Goal: Task Accomplishment & Management: Manage account settings

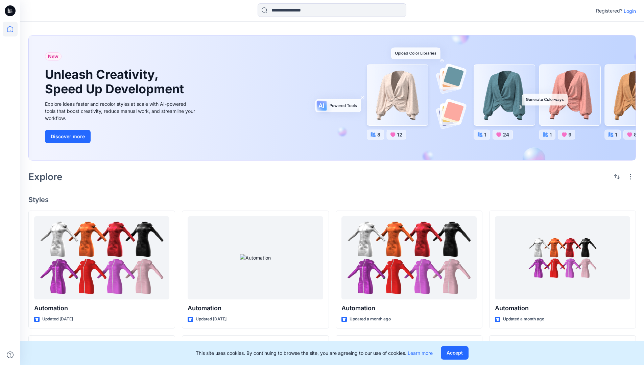
click at [628, 11] on p "Login" at bounding box center [630, 10] width 12 height 7
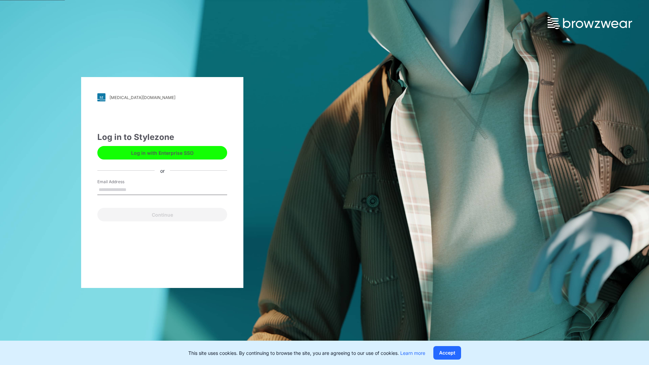
click at [134, 189] on input "Email Address" at bounding box center [162, 190] width 130 height 10
type input "**********"
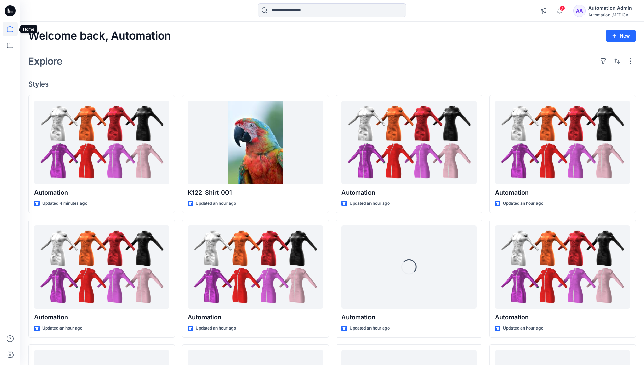
click at [13, 29] on icon at bounding box center [10, 29] width 6 height 6
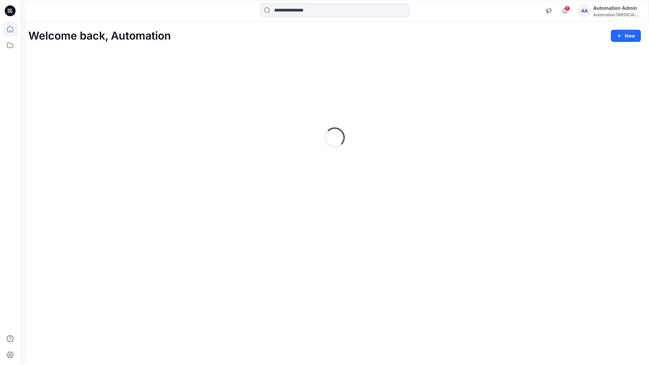
click at [609, 14] on div "Automation [MEDICAL_DATA]..." at bounding box center [616, 14] width 47 height 5
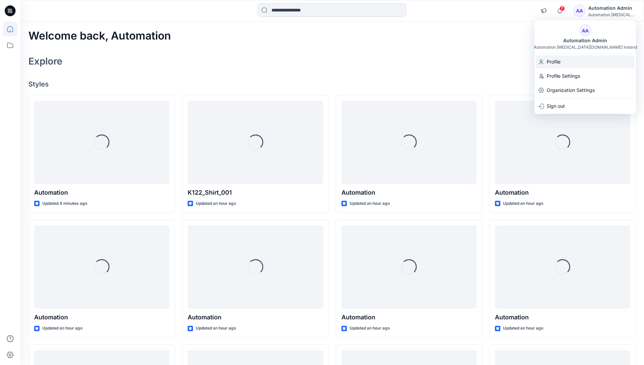
click at [571, 63] on div "Profile" at bounding box center [585, 61] width 99 height 13
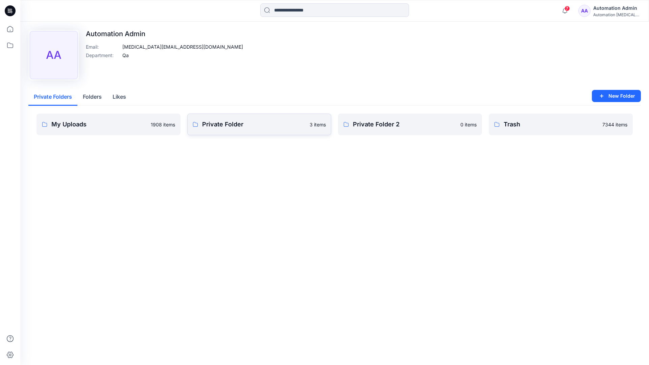
click at [226, 130] on link "Private Folder 3 items" at bounding box center [259, 125] width 144 height 22
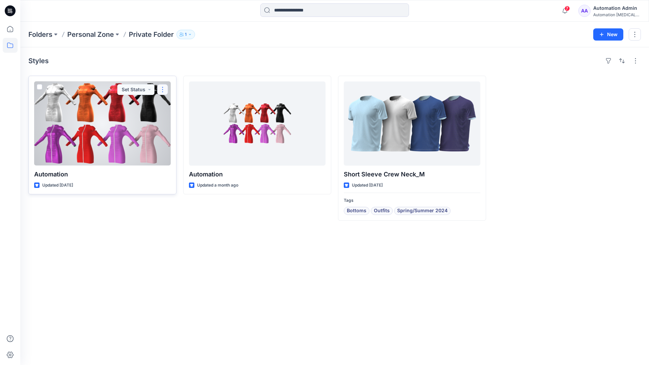
click at [162, 89] on button "button" at bounding box center [162, 89] width 11 height 11
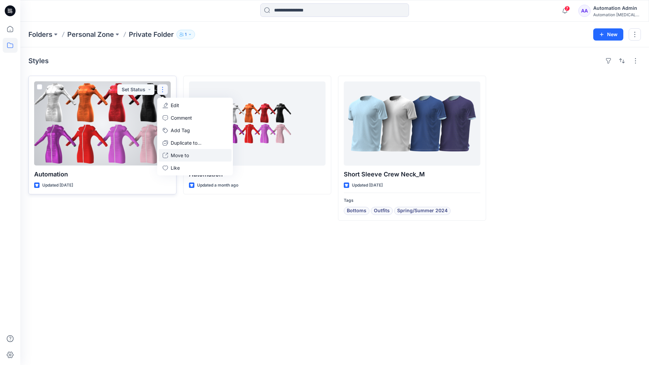
click at [174, 153] on p "Move to" at bounding box center [180, 155] width 18 height 7
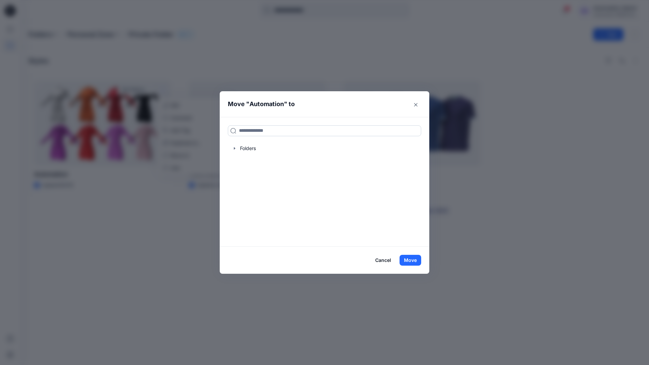
click at [298, 128] on input at bounding box center [324, 130] width 193 height 11
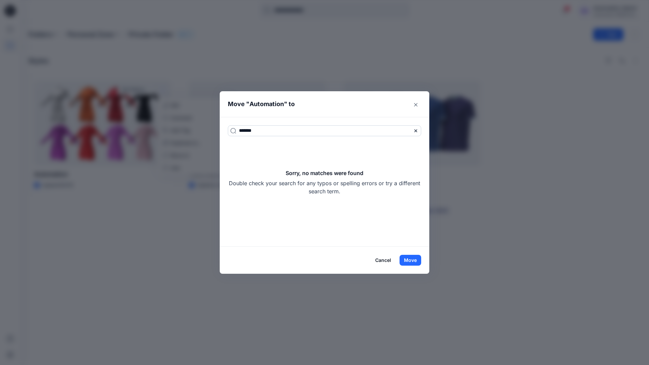
type input "*******"
drag, startPoint x: 298, startPoint y: 128, endPoint x: 351, endPoint y: 191, distance: 82.3
click at [351, 191] on div "Sorry, no matches were found Double check your search for any typos or spelling…" at bounding box center [324, 182] width 193 height 26
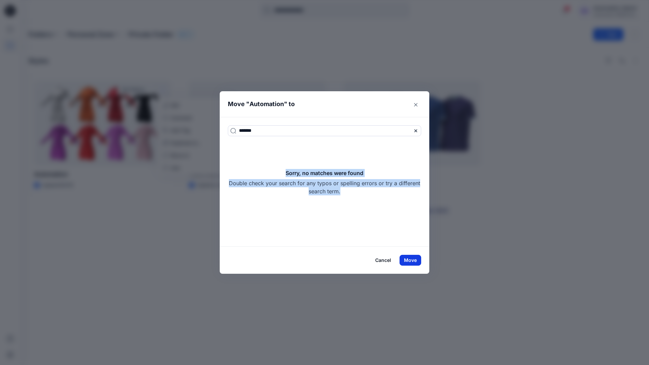
click at [416, 260] on button "Move" at bounding box center [411, 260] width 22 height 11
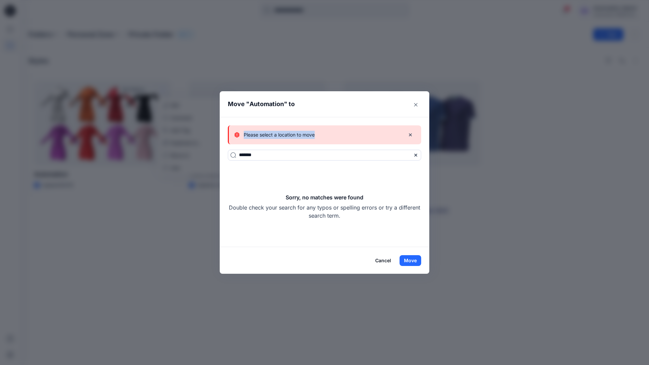
drag, startPoint x: 416, startPoint y: 260, endPoint x: 315, endPoint y: 135, distance: 159.9
click at [315, 135] on div "Please select a location to move" at bounding box center [316, 135] width 165 height 8
click at [385, 260] on button "Cancel" at bounding box center [383, 260] width 25 height 11
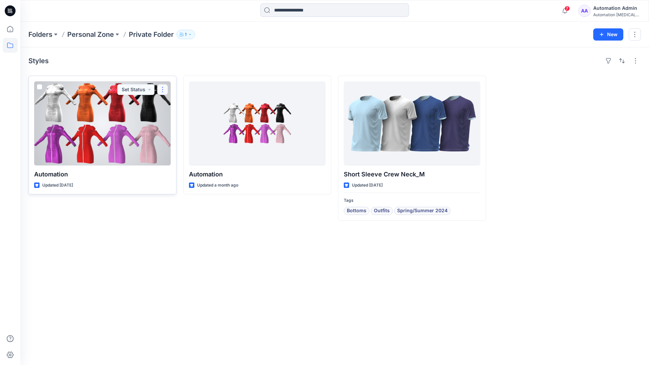
click at [163, 89] on button "button" at bounding box center [162, 89] width 11 height 11
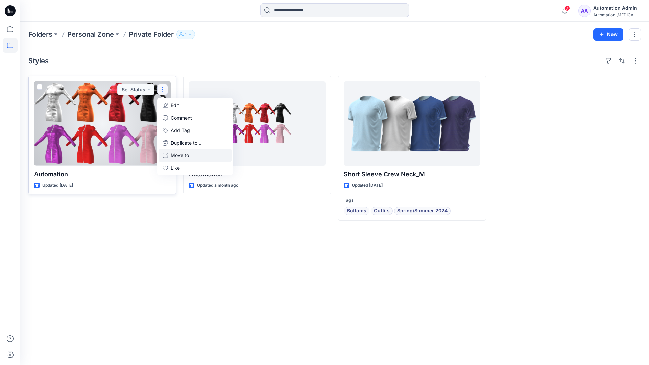
click at [183, 154] on p "Move to" at bounding box center [180, 155] width 18 height 7
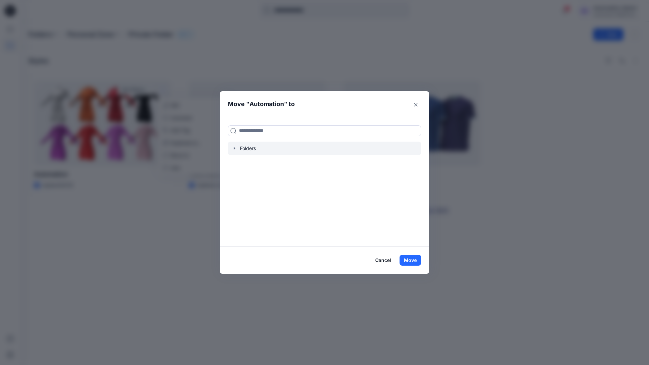
click at [236, 149] on icon "button" at bounding box center [234, 148] width 5 height 5
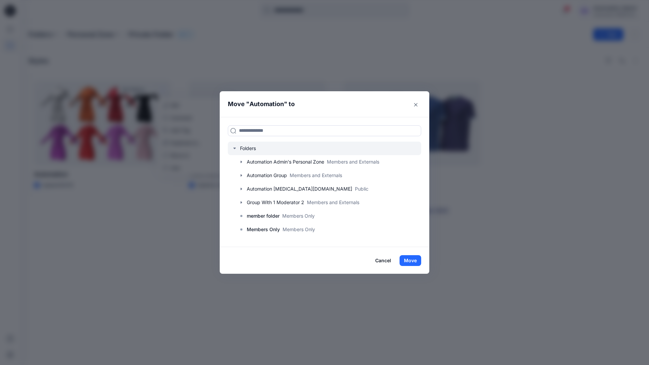
scroll to position [53, 0]
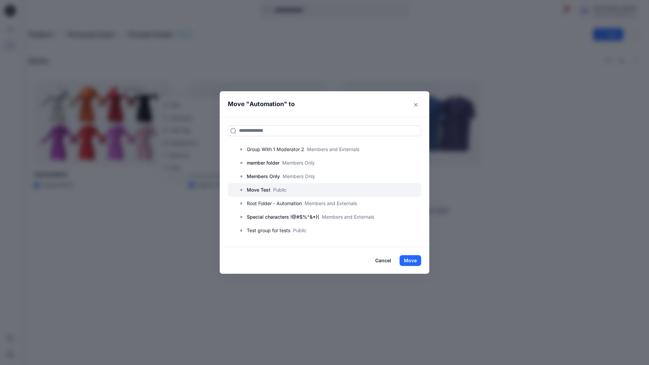
click at [262, 189] on p "Move Test" at bounding box center [259, 190] width 24 height 8
click at [412, 260] on button "Move" at bounding box center [411, 260] width 22 height 11
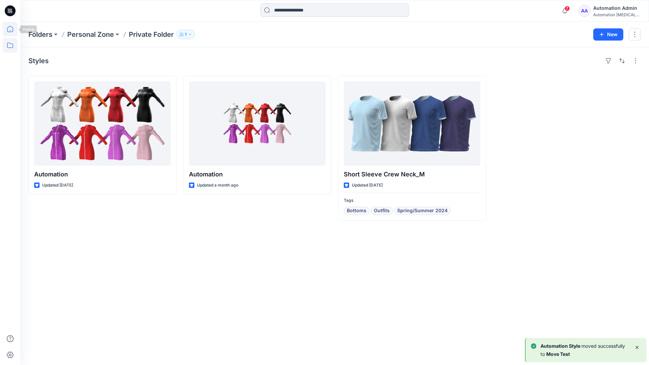
click at [11, 28] on icon at bounding box center [10, 29] width 15 height 15
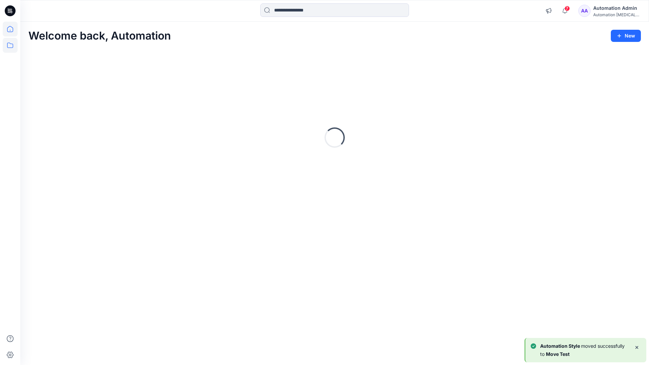
click at [11, 44] on icon at bounding box center [10, 45] width 15 height 15
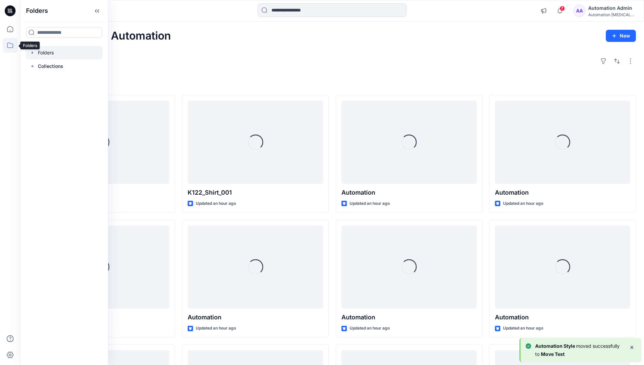
click at [45, 53] on div at bounding box center [64, 53] width 77 height 14
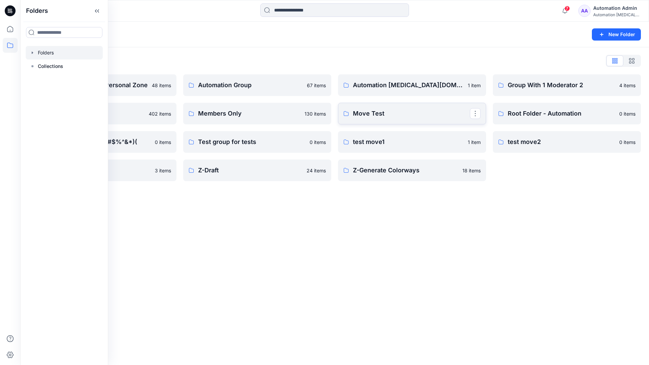
click at [460, 120] on link "Move Test" at bounding box center [412, 114] width 148 height 22
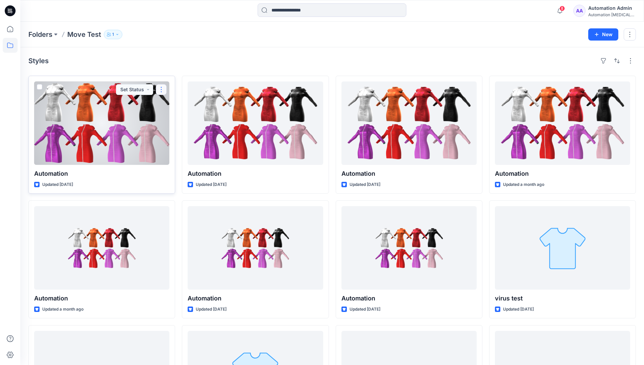
click at [161, 90] on button "button" at bounding box center [161, 89] width 11 height 11
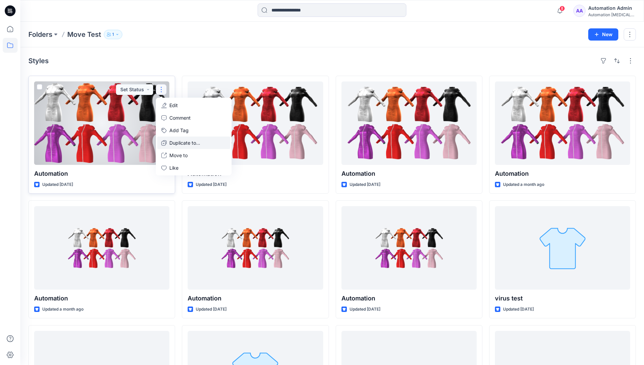
click at [174, 140] on p "Duplicate to..." at bounding box center [184, 142] width 31 height 7
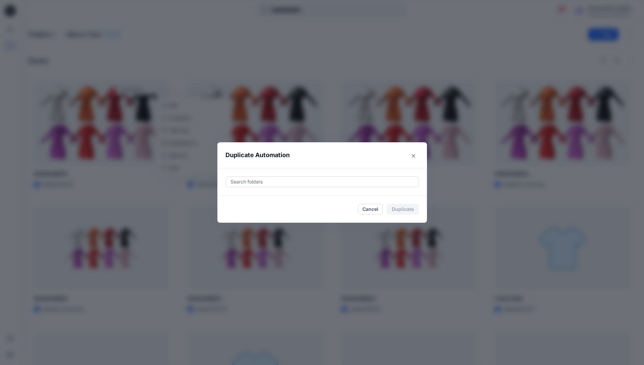
click at [252, 179] on div at bounding box center [322, 182] width 185 height 8
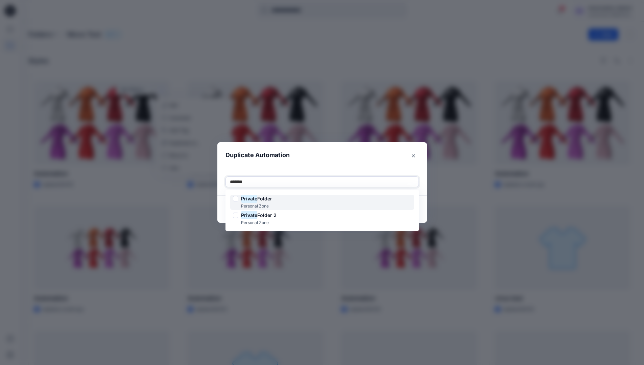
click at [266, 197] on span "Folder" at bounding box center [264, 199] width 15 height 6
type input "*******"
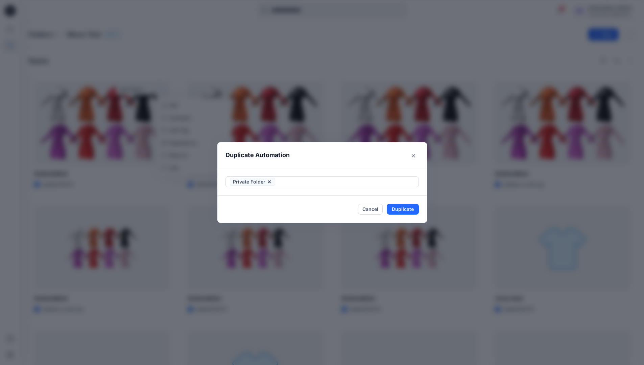
click at [322, 162] on header "Duplicate Automation" at bounding box center [315, 155] width 196 height 26
click at [410, 206] on button "Duplicate" at bounding box center [403, 209] width 32 height 11
click at [413, 209] on button "Close" at bounding box center [408, 209] width 22 height 11
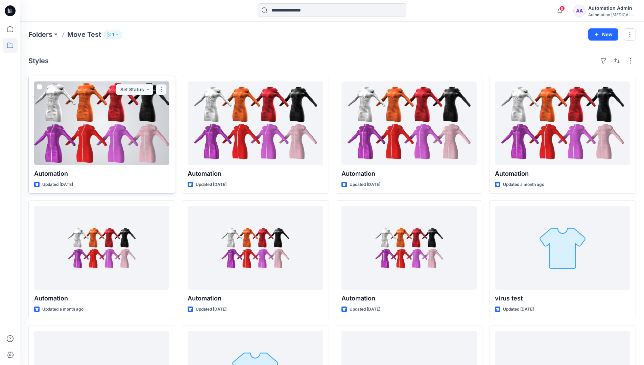
click at [161, 90] on button "button" at bounding box center [161, 89] width 11 height 11
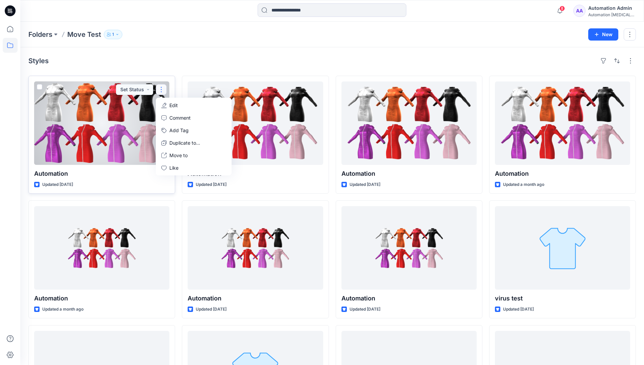
click at [171, 105] on p "Edit" at bounding box center [173, 105] width 8 height 7
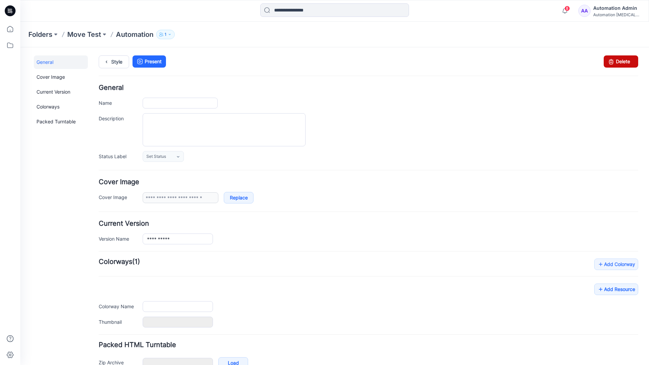
click at [607, 63] on icon at bounding box center [611, 61] width 9 height 12
type input "**********"
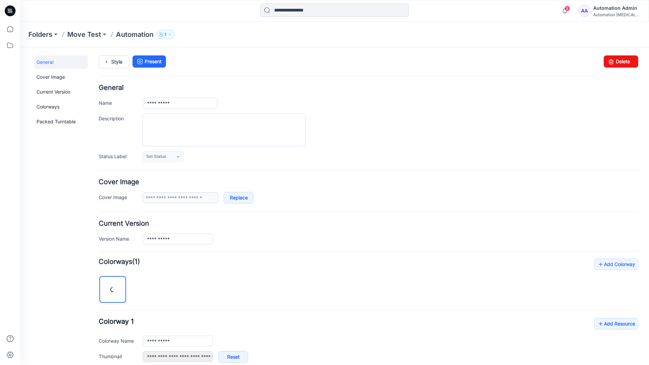
click at [605, 9] on div "Automation Admin" at bounding box center [616, 8] width 47 height 8
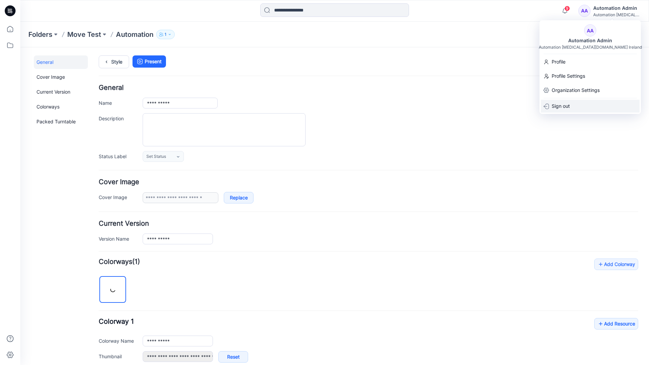
click at [562, 104] on p "Sign out" at bounding box center [561, 106] width 18 height 13
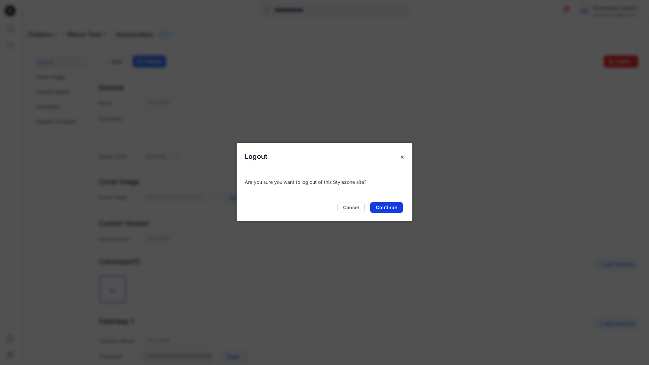
click at [392, 206] on button "Continue" at bounding box center [386, 207] width 33 height 11
